Goal: Information Seeking & Learning: Find specific fact

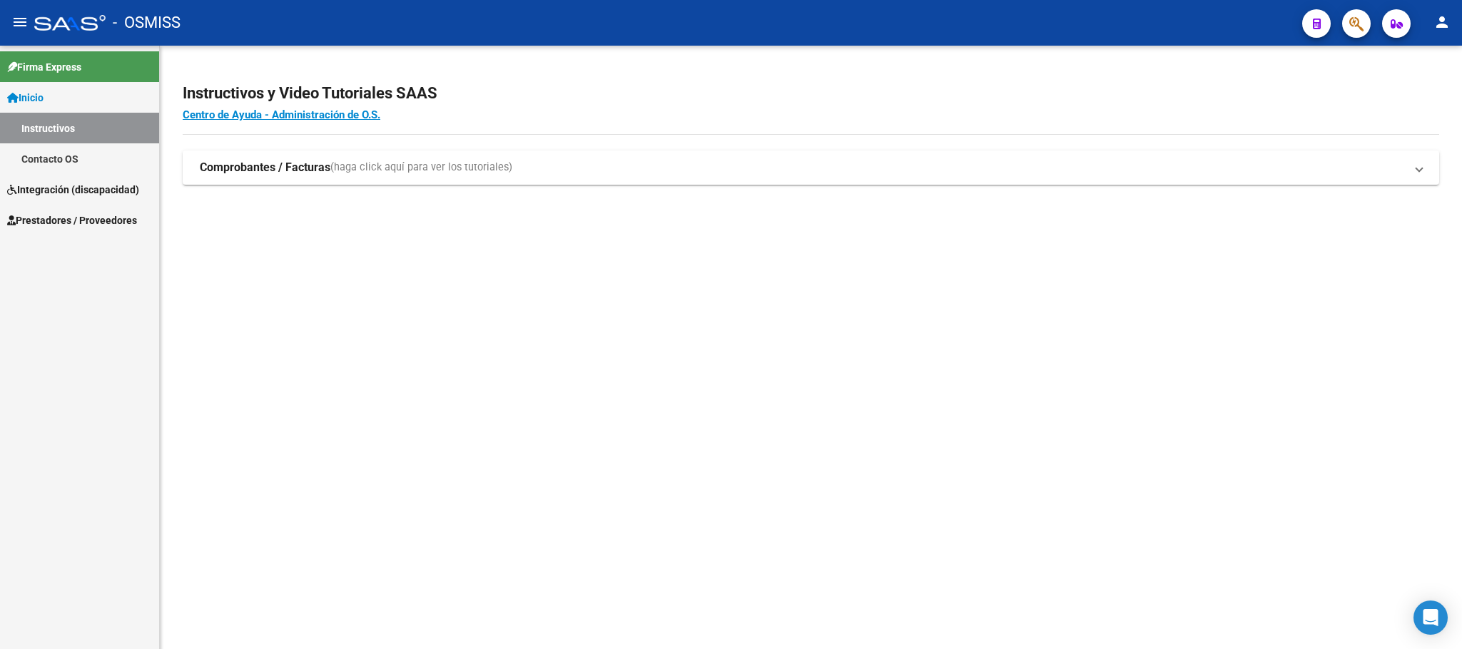
click at [68, 220] on span "Prestadores / Proveedores" at bounding box center [72, 221] width 130 height 16
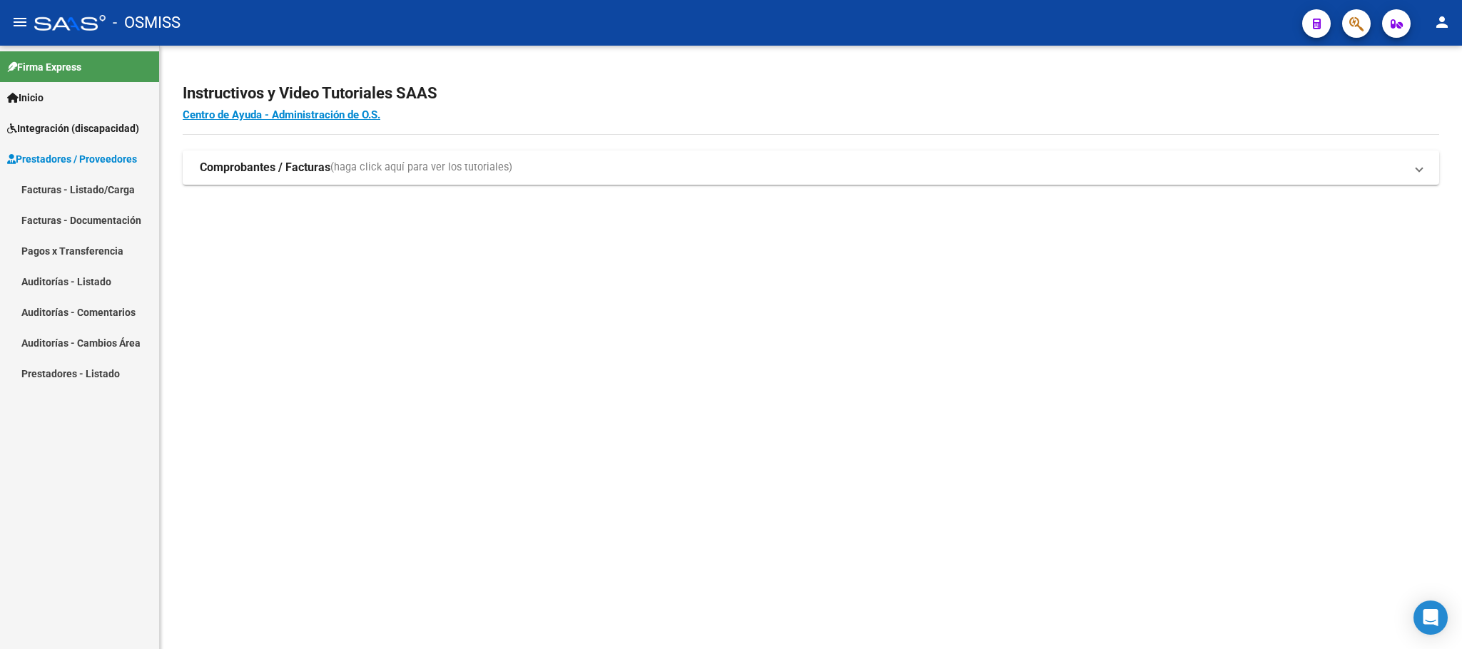
click at [54, 187] on link "Facturas - Listado/Carga" at bounding box center [79, 189] width 159 height 31
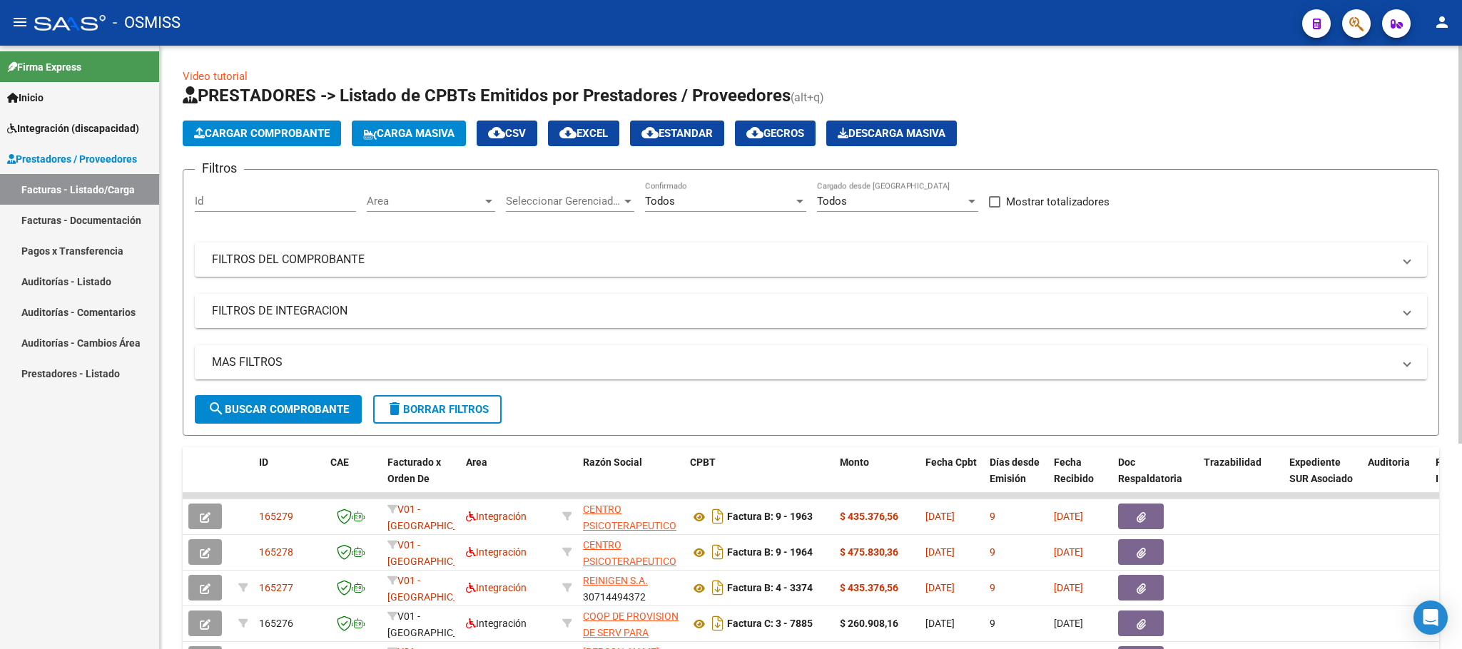
click at [311, 307] on mat-panel-title "FILTROS DE INTEGRACION" at bounding box center [802, 311] width 1181 height 16
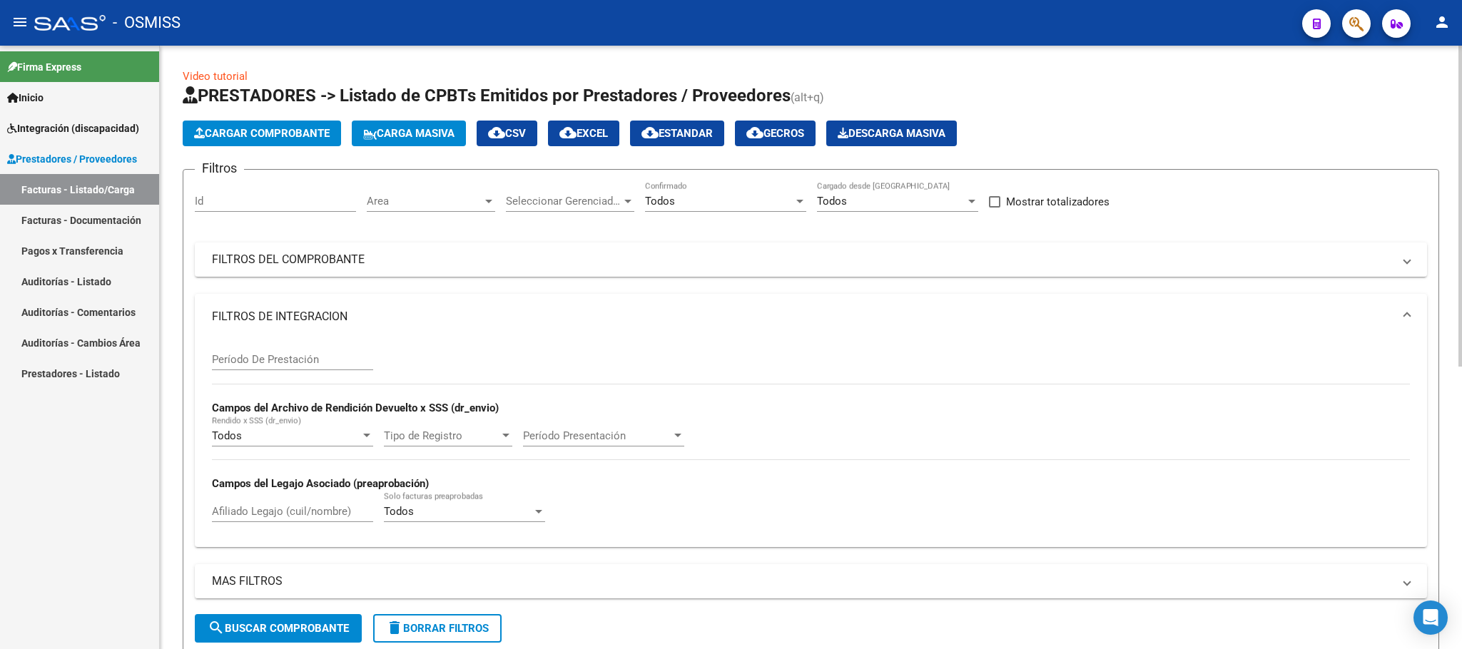
click at [272, 362] on input "Período De Prestación" at bounding box center [292, 359] width 161 height 13
type input "202506"
click at [336, 260] on mat-panel-title "FILTROS DEL COMPROBANTE" at bounding box center [802, 260] width 1181 height 16
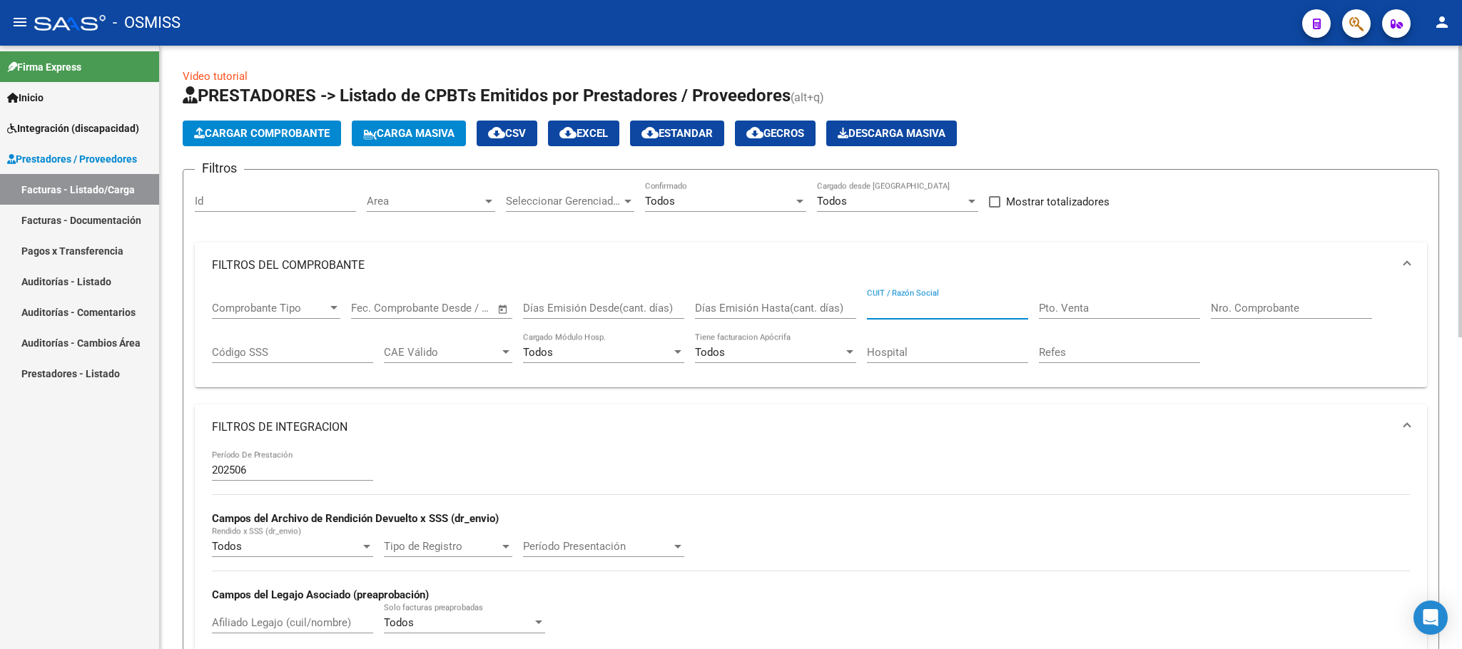
click at [940, 307] on input "CUIT / Razón Social" at bounding box center [947, 308] width 161 height 13
paste input "27378391062"
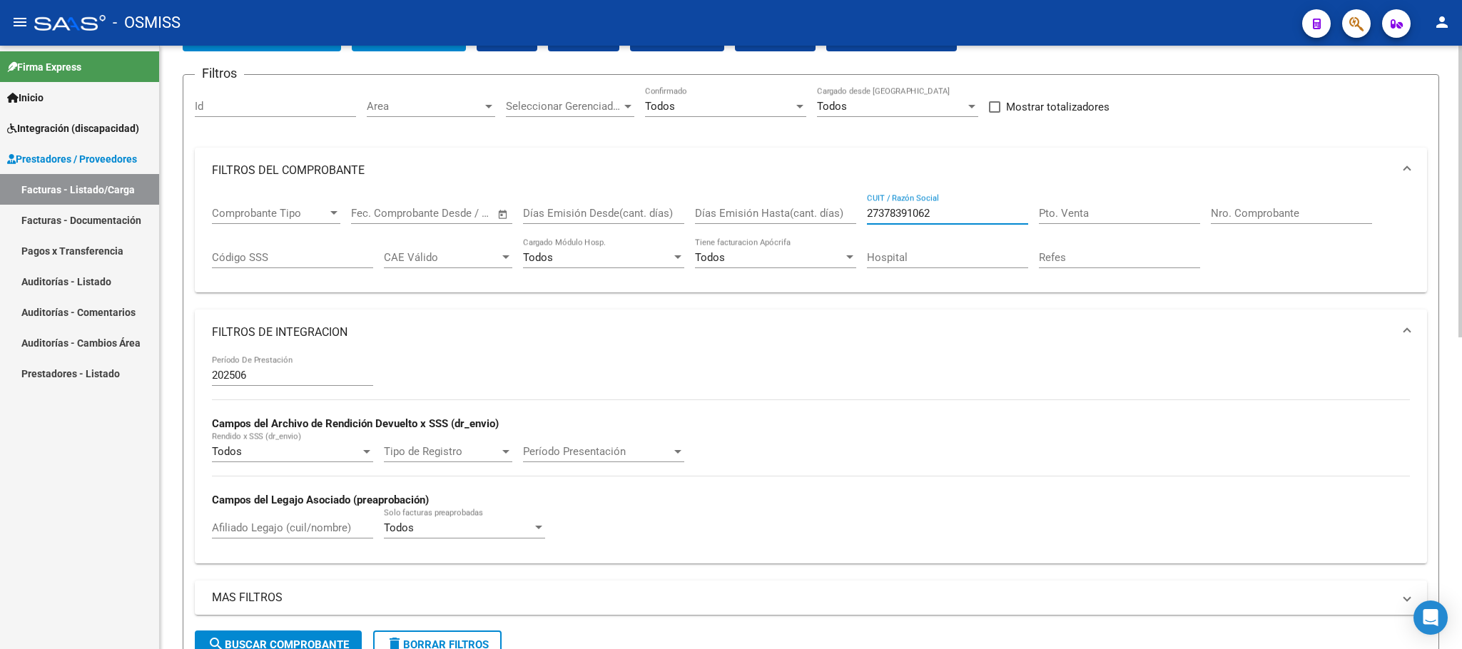
scroll to position [214, 0]
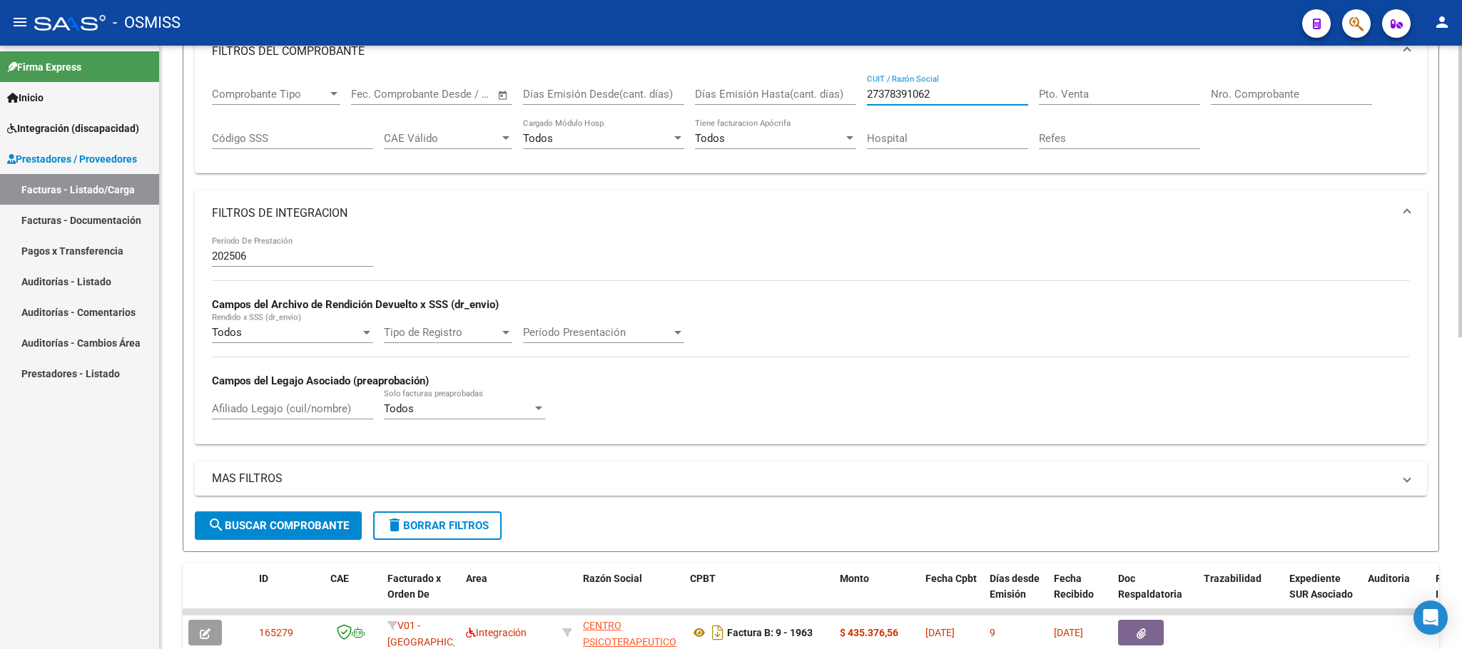
type input "27378391062"
click at [266, 523] on span "search Buscar Comprobante" at bounding box center [278, 525] width 141 height 13
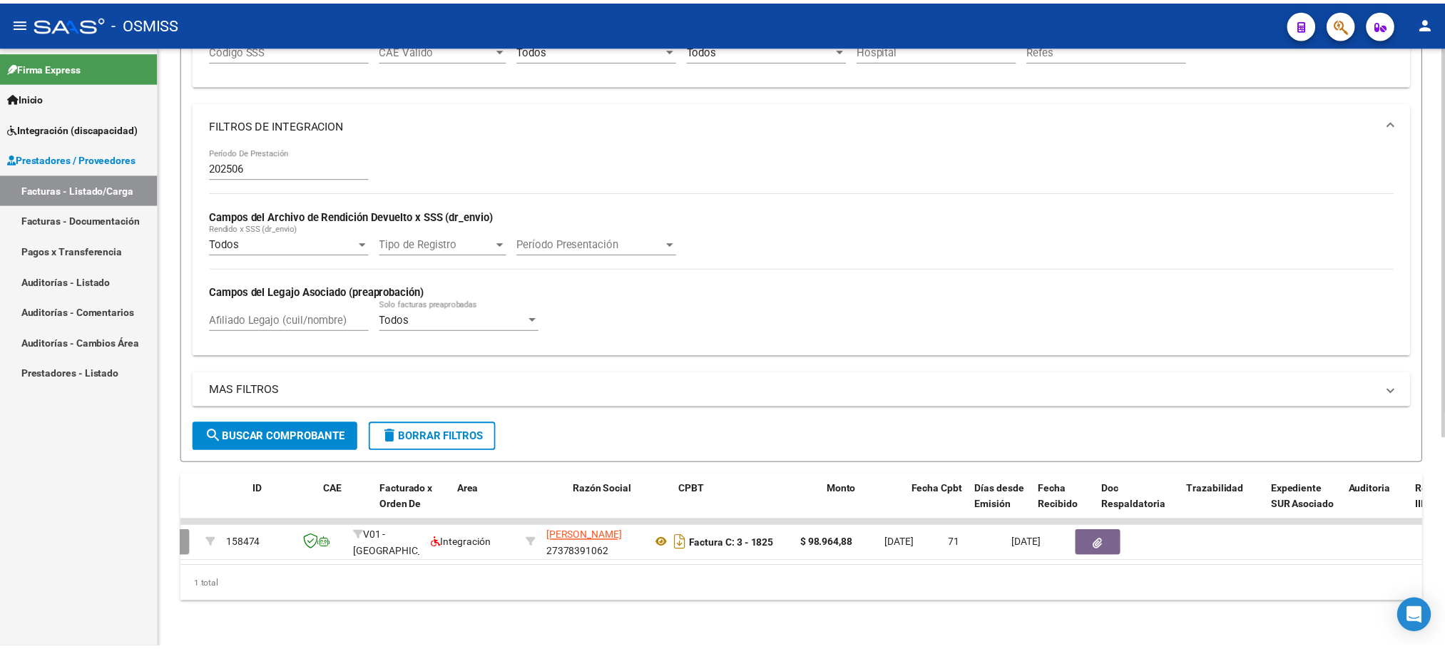
scroll to position [0, 0]
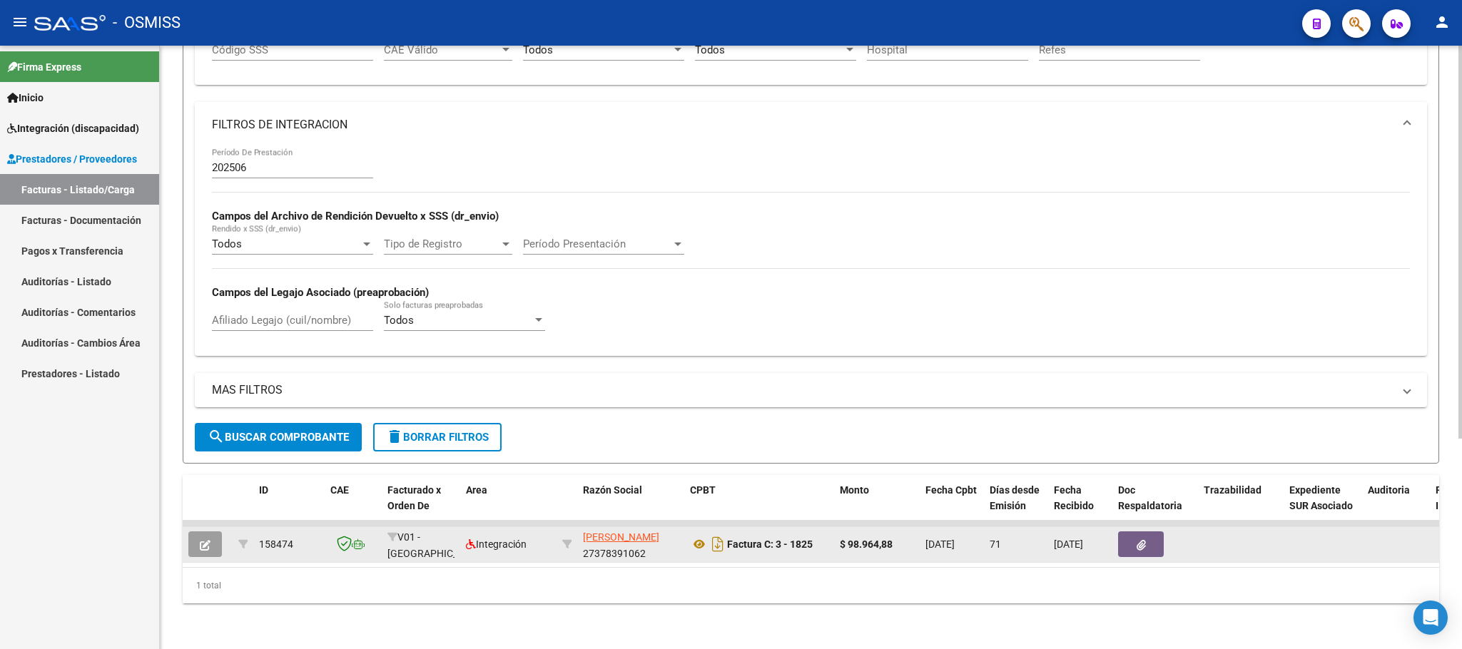
click at [203, 540] on icon "button" at bounding box center [205, 545] width 11 height 11
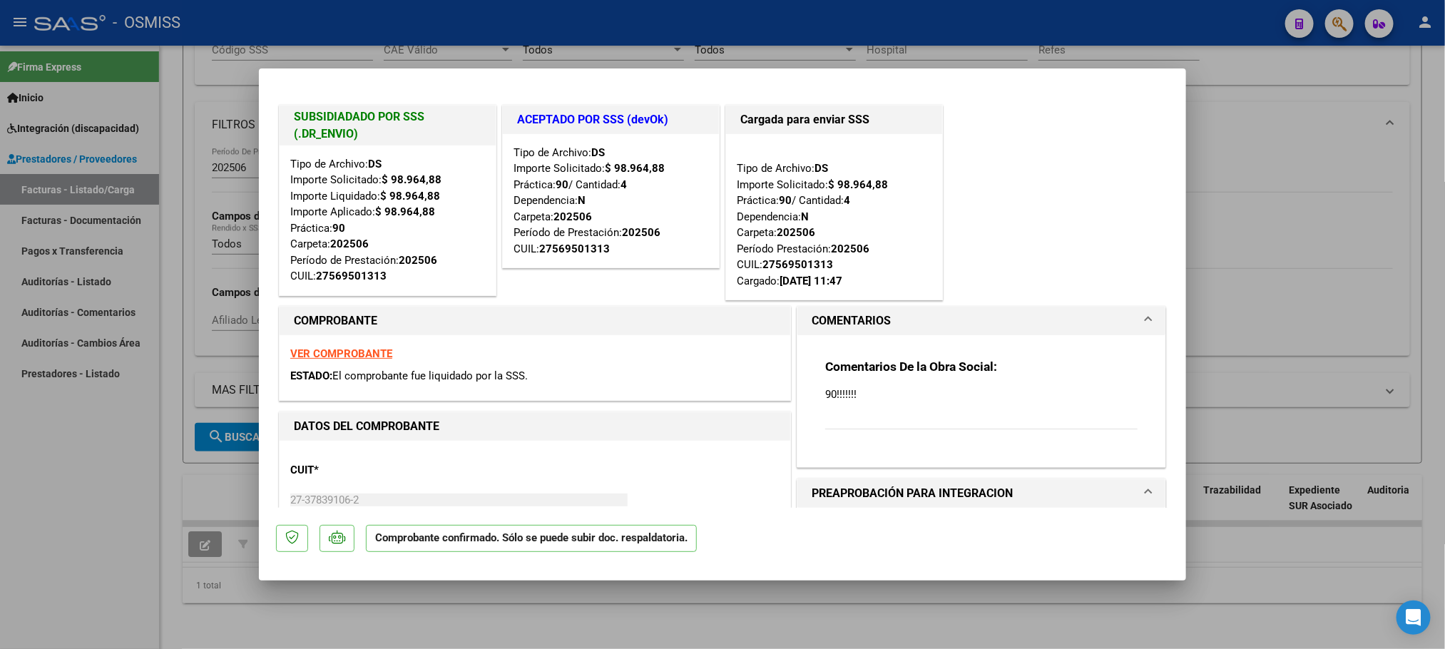
click at [83, 504] on div at bounding box center [722, 324] width 1445 height 649
type input "$ 0,00"
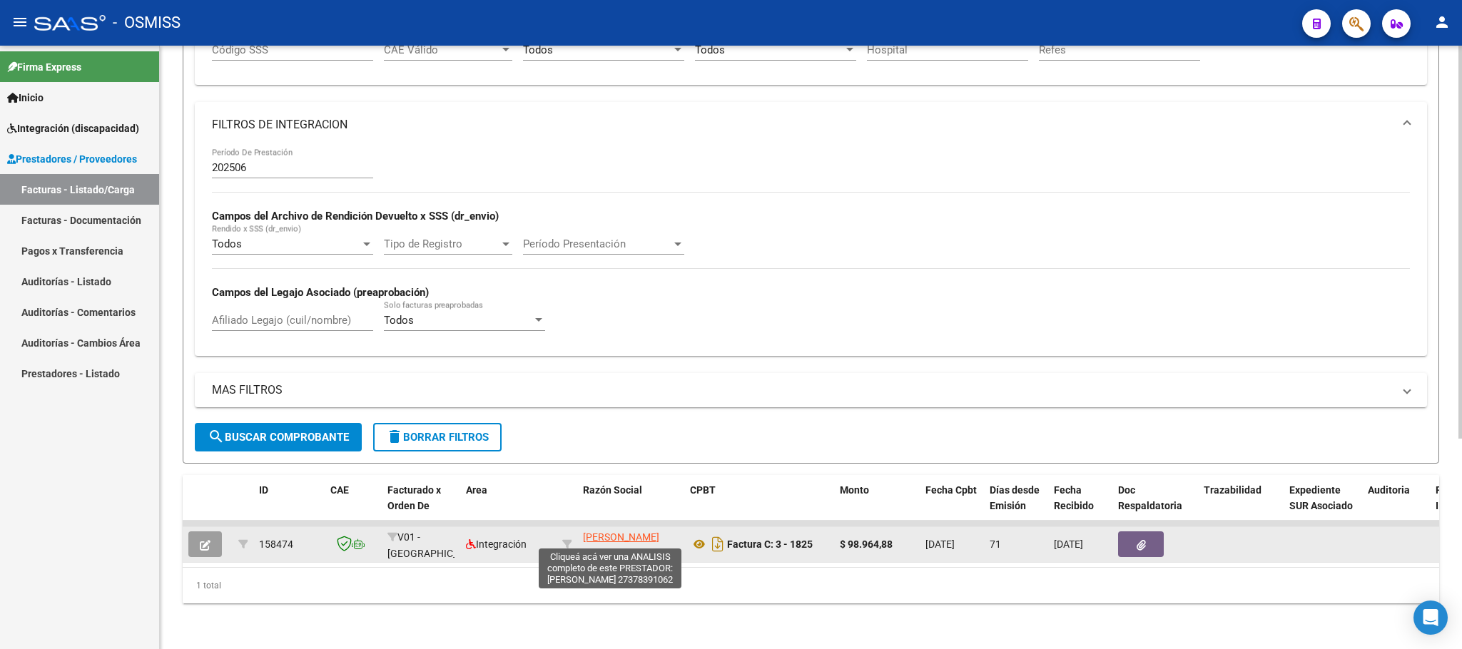
click at [615, 531] on span "[PERSON_NAME]" at bounding box center [621, 536] width 76 height 11
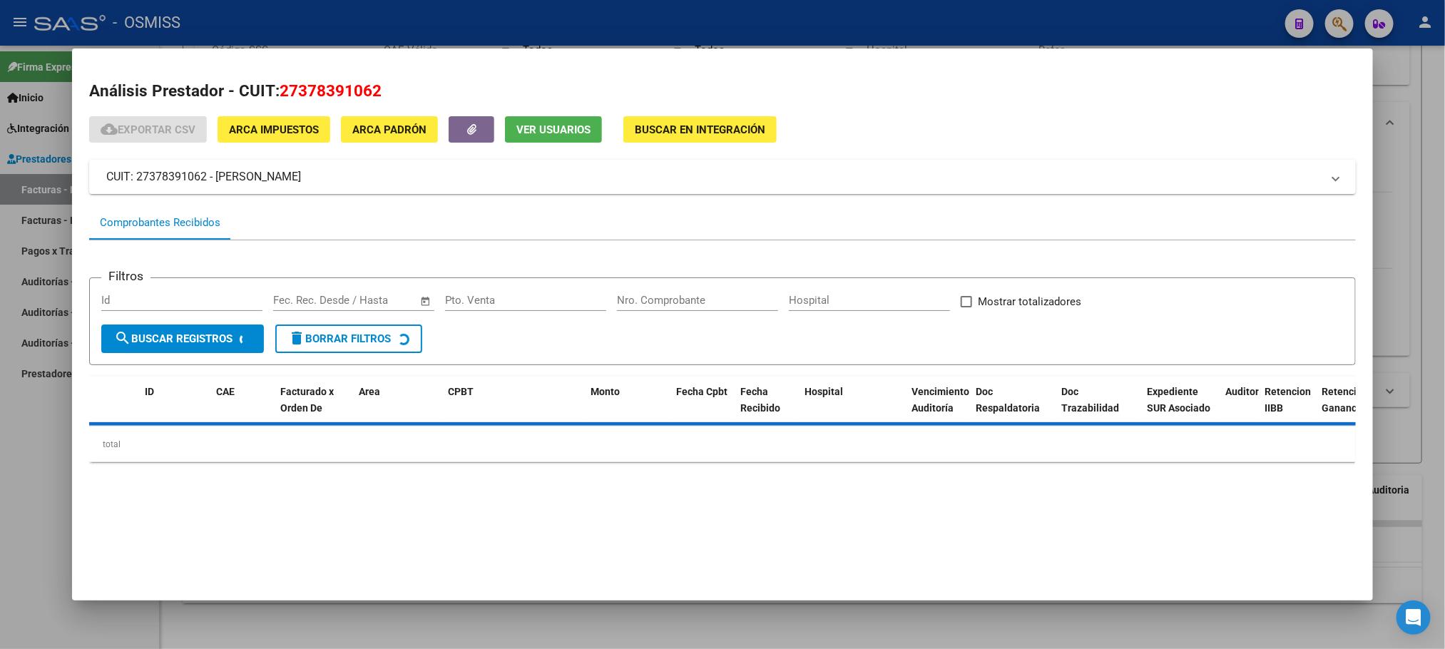
drag, startPoint x: 381, startPoint y: 91, endPoint x: 275, endPoint y: 90, distance: 106.3
click at [275, 90] on h2 "Análisis Prestador - CUIT: 27378391062" at bounding box center [722, 91] width 1266 height 24
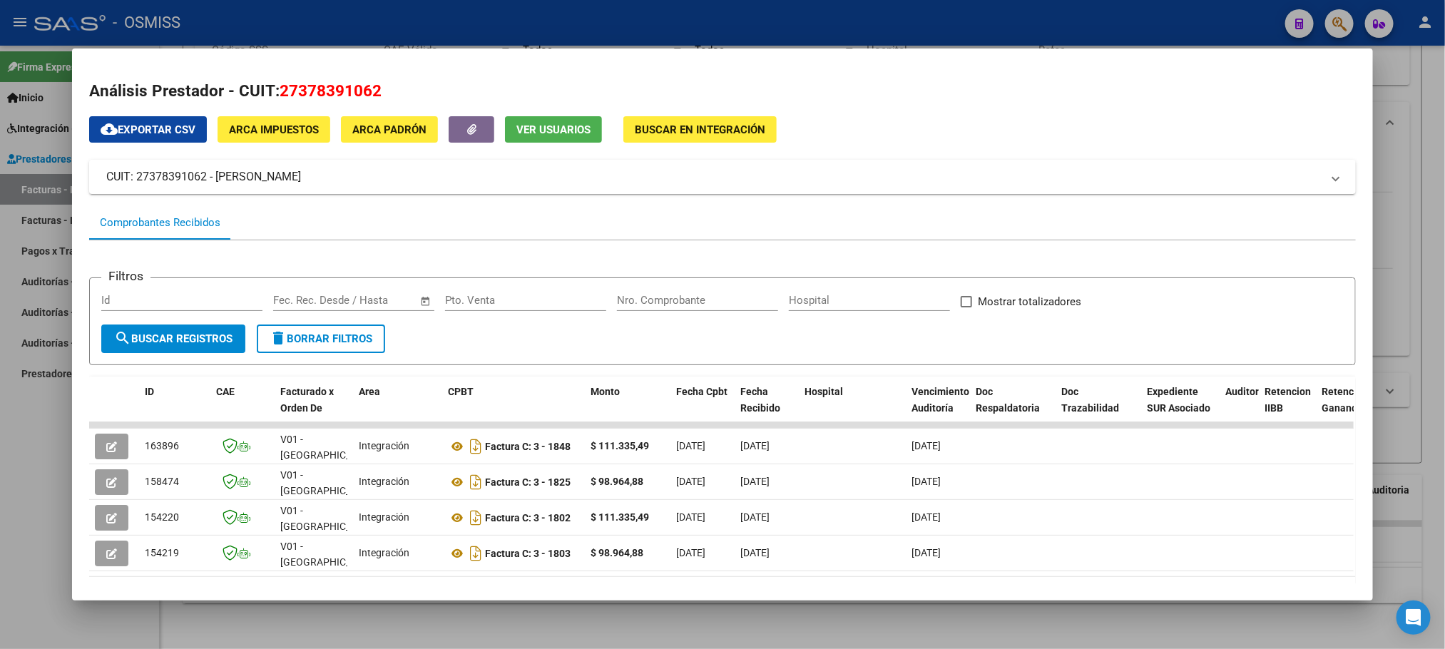
copy span "27378391062"
click at [15, 493] on div at bounding box center [722, 324] width 1445 height 649
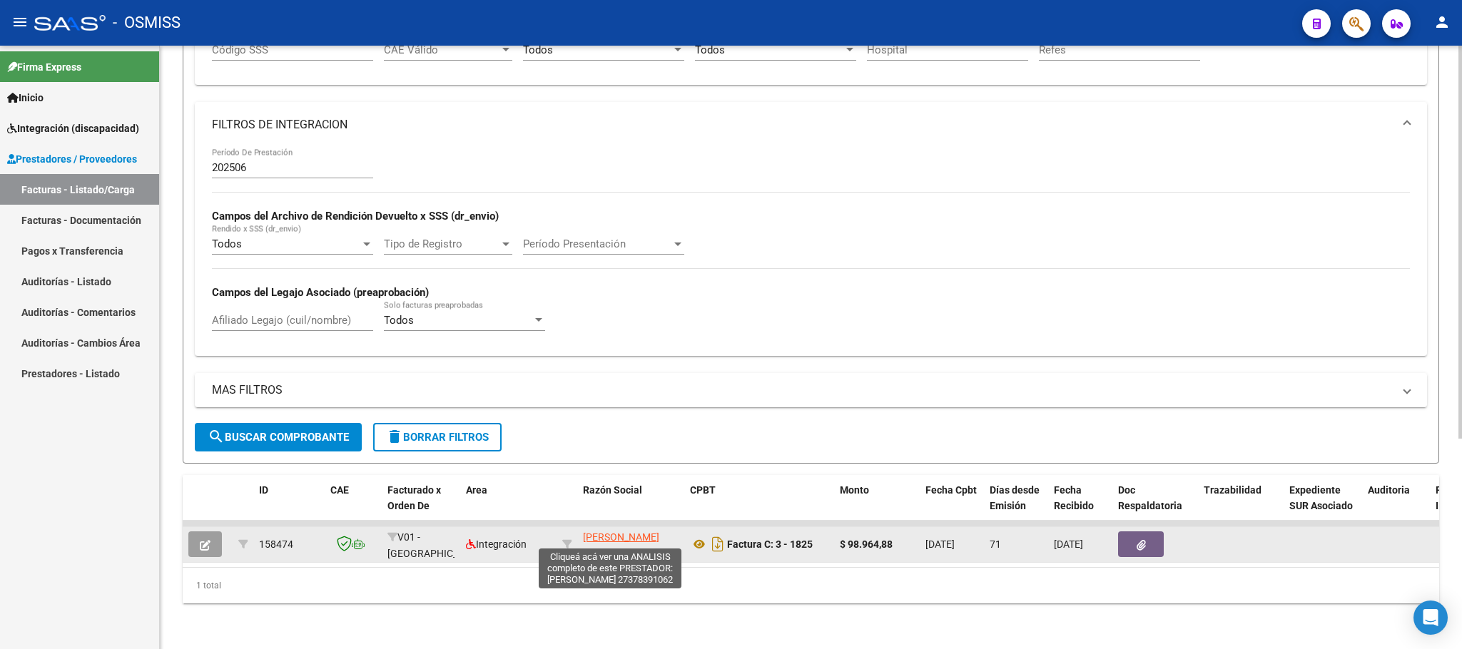
click at [626, 531] on span "[PERSON_NAME]" at bounding box center [621, 536] width 76 height 11
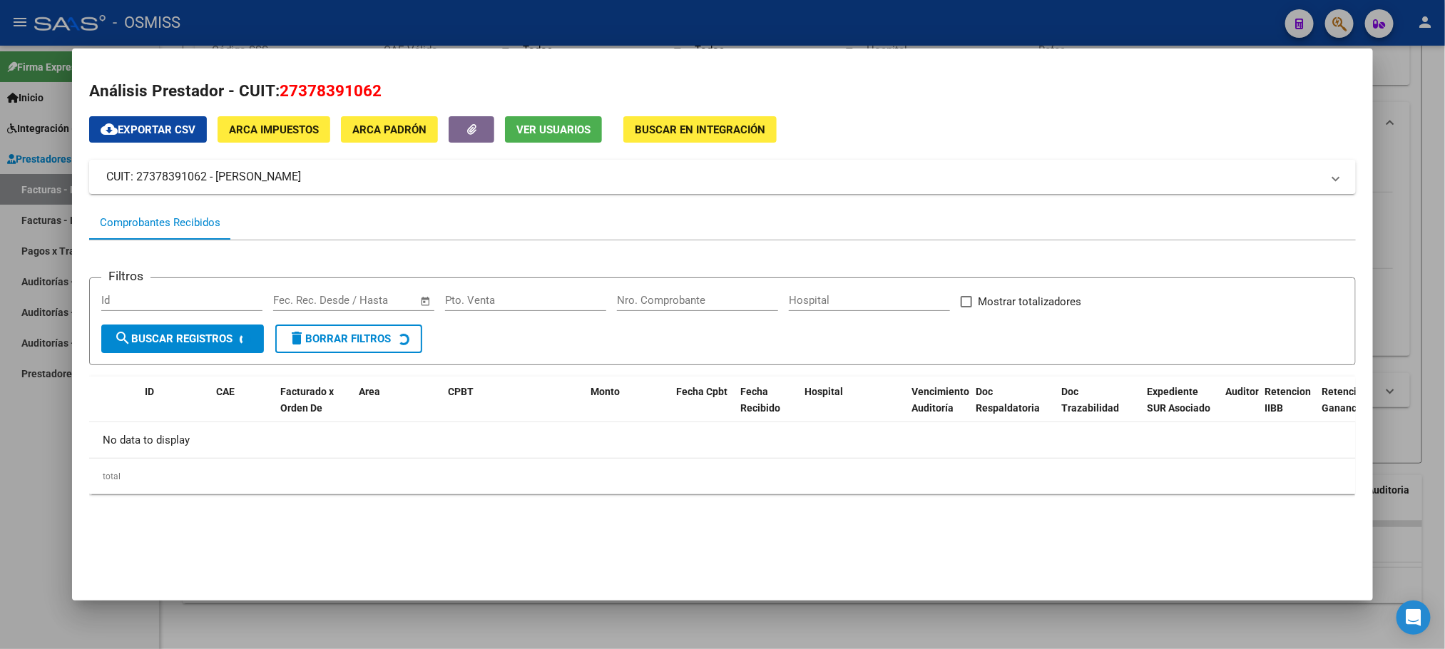
drag, startPoint x: 372, startPoint y: 94, endPoint x: 276, endPoint y: 91, distance: 96.4
click at [280, 91] on span "27378391062" at bounding box center [331, 90] width 102 height 19
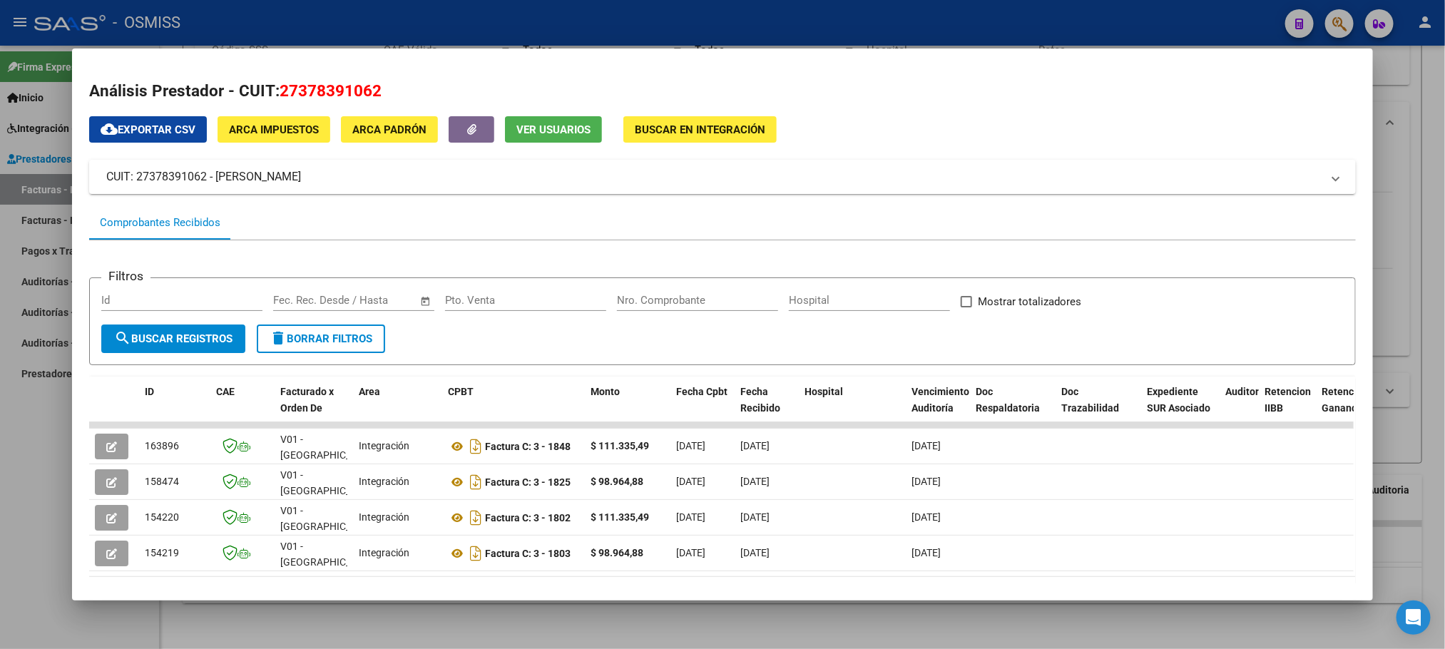
copy span "27378391062"
click at [514, 19] on div at bounding box center [722, 324] width 1445 height 649
